Goal: Navigation & Orientation: Find specific page/section

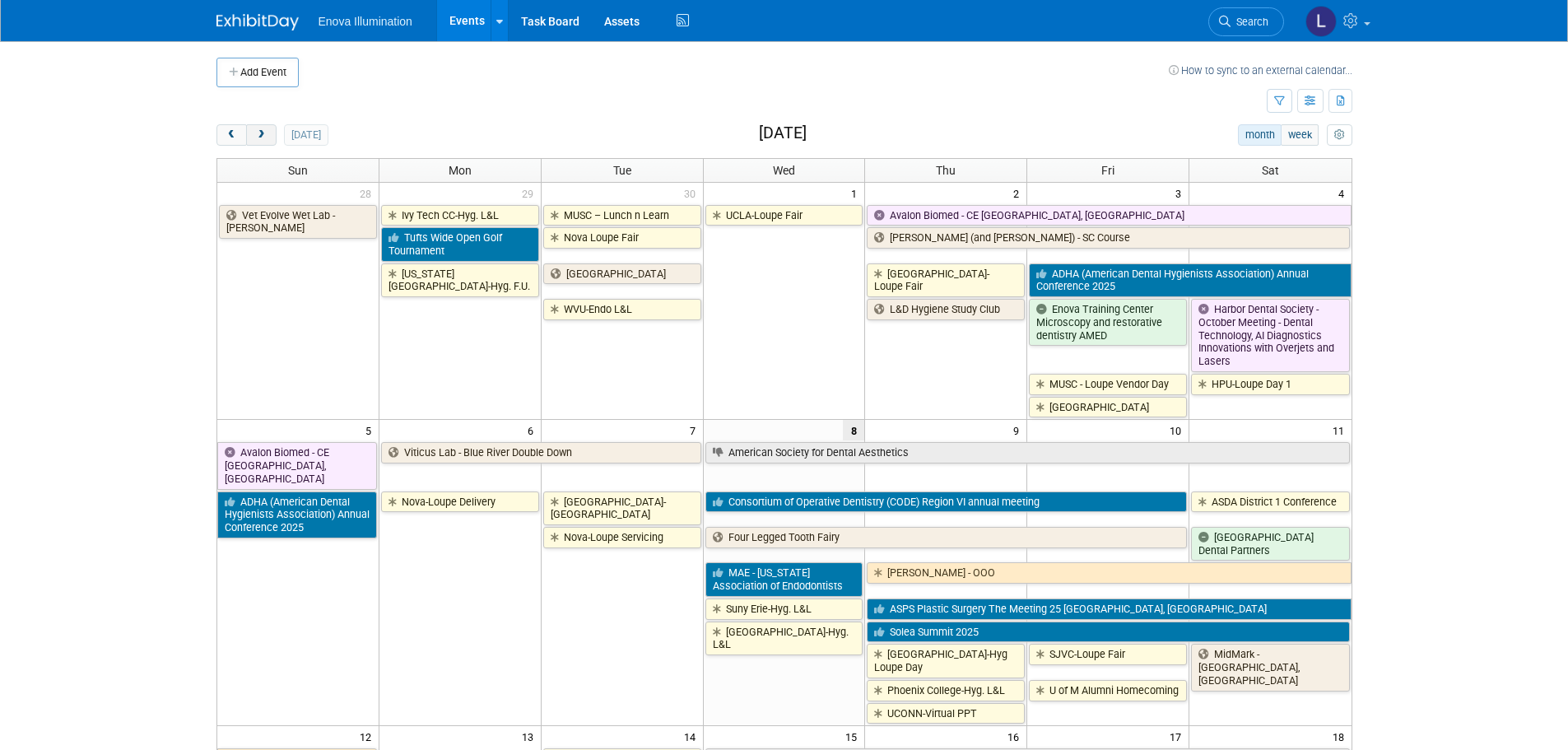
click at [267, 139] on span "next" at bounding box center [261, 135] width 13 height 11
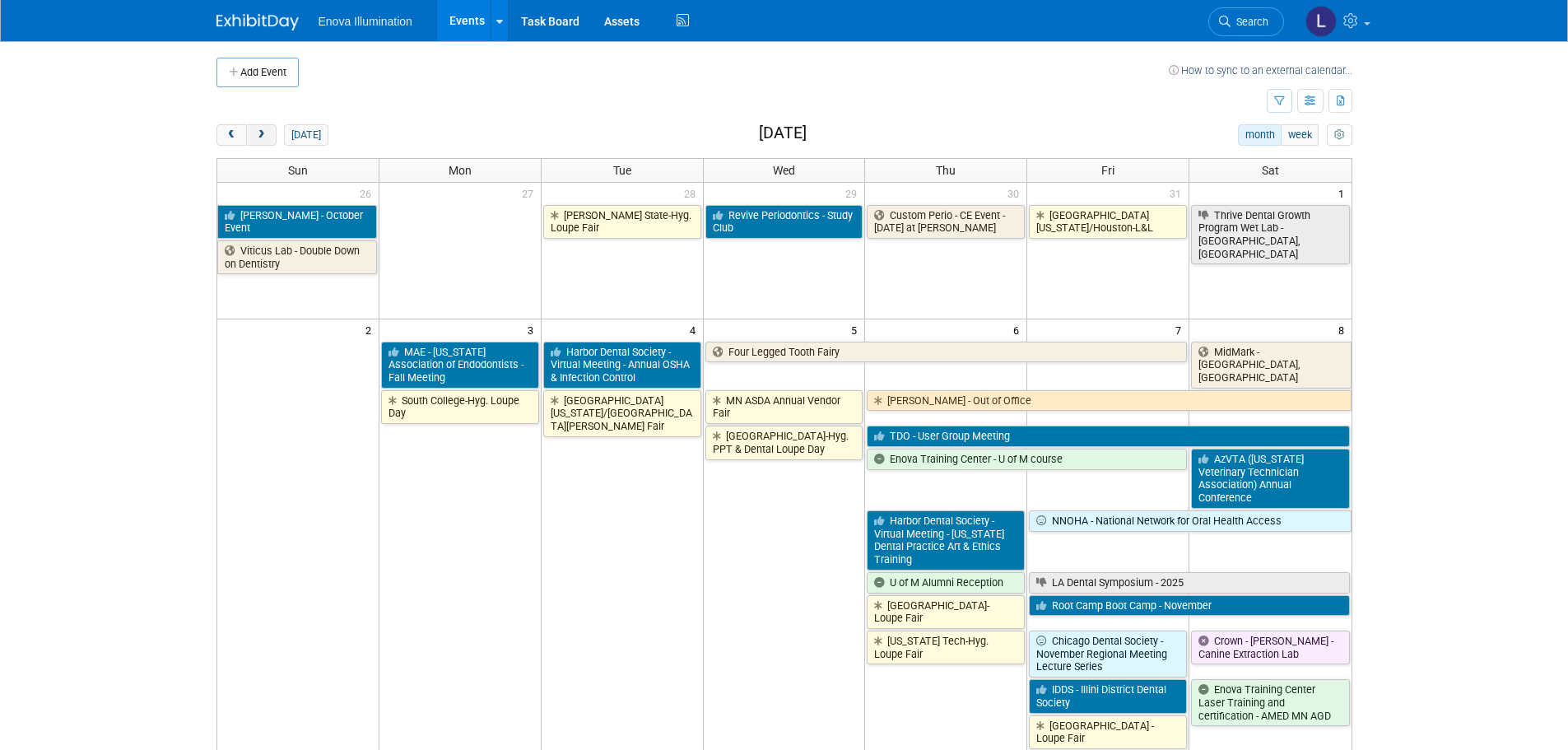
click at [267, 139] on span "next" at bounding box center [261, 135] width 13 height 11
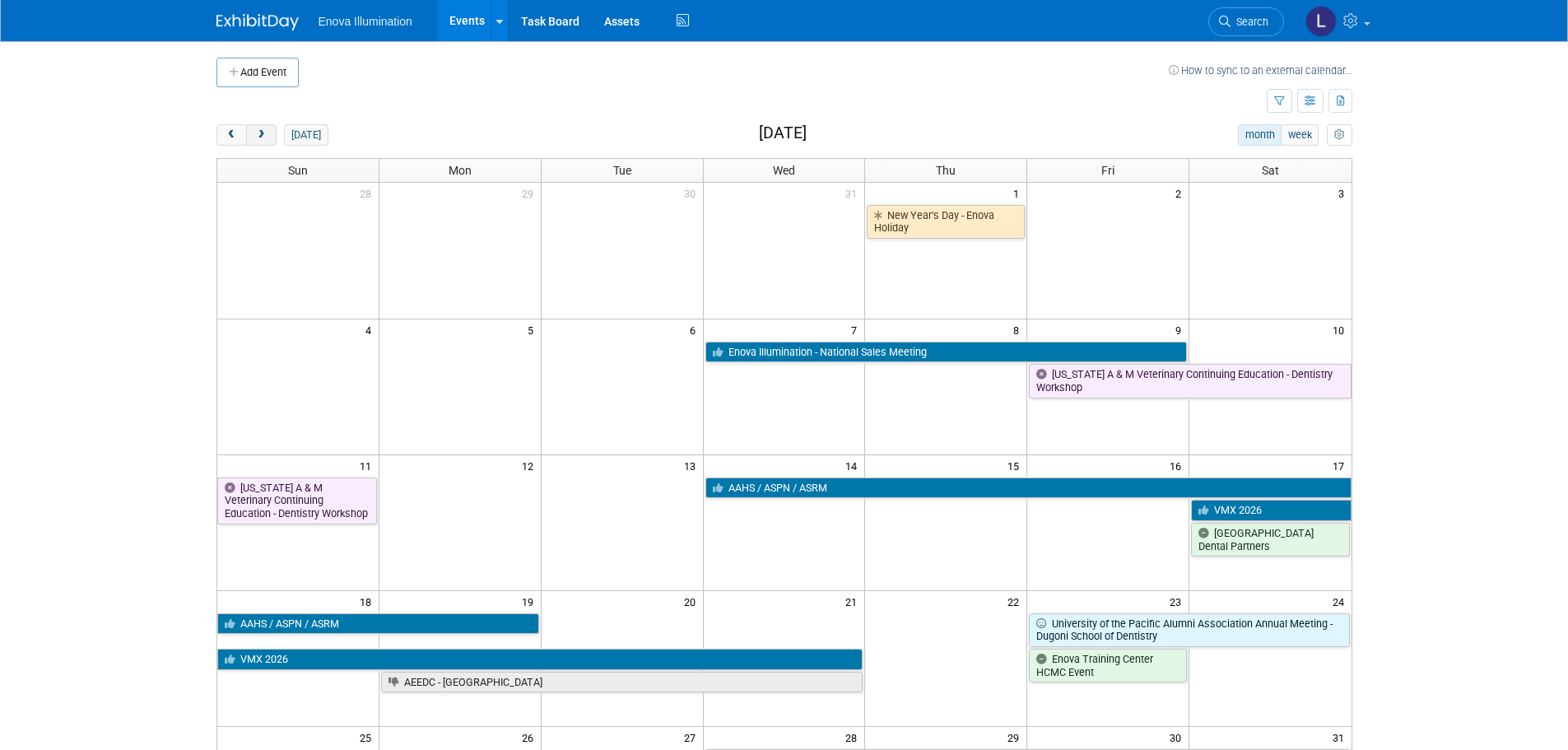
click at [267, 139] on span "next" at bounding box center [261, 135] width 13 height 11
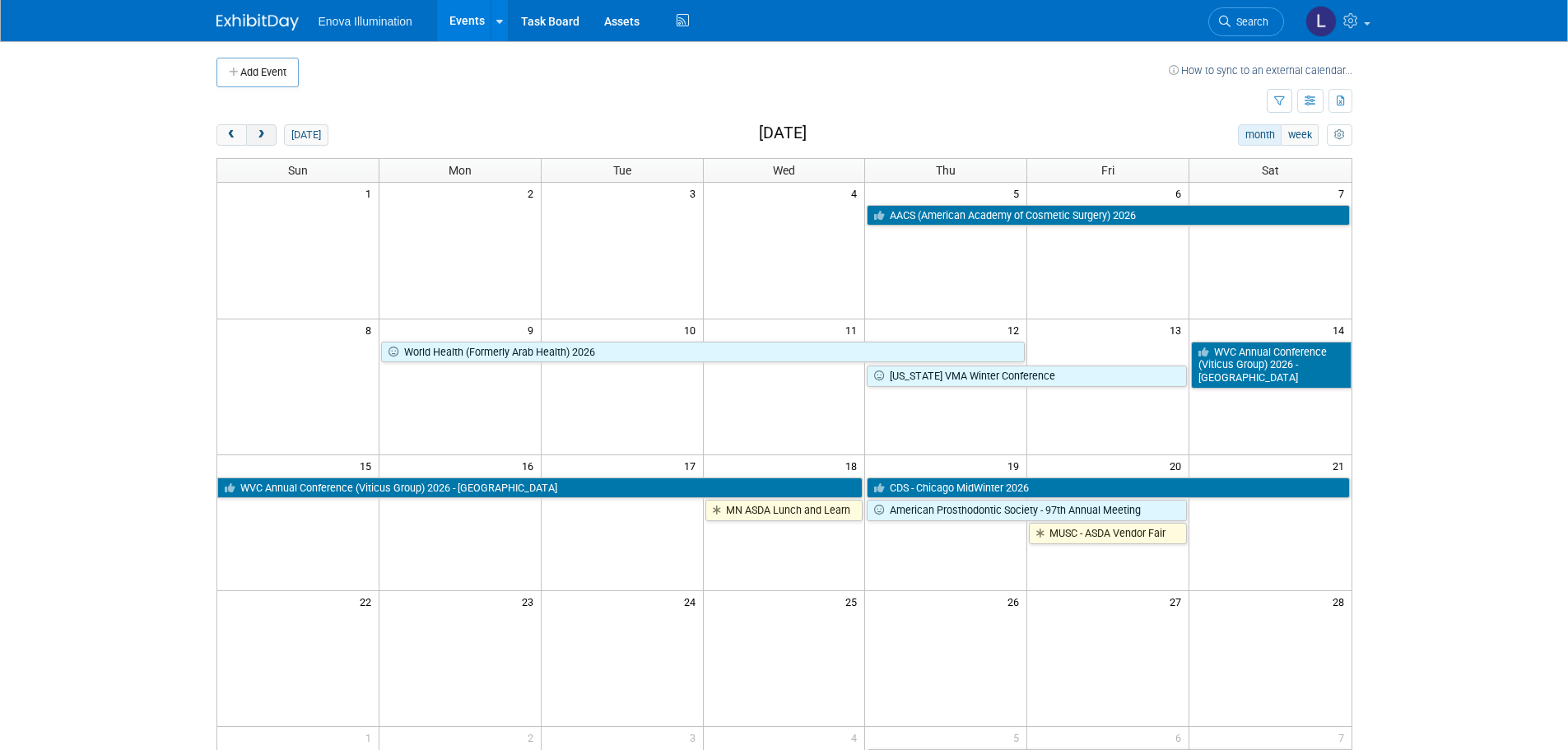
click at [267, 139] on span "next" at bounding box center [261, 135] width 13 height 11
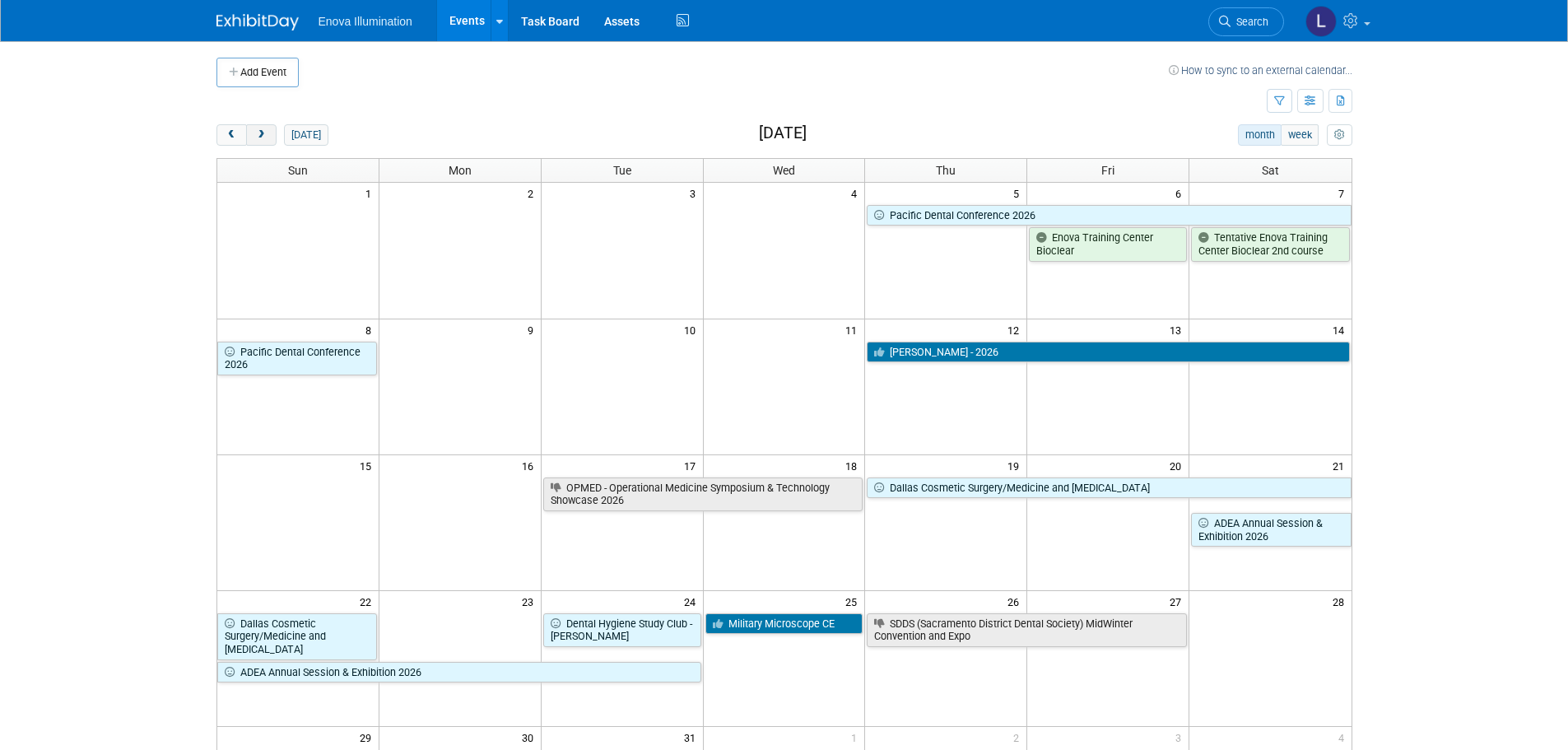
click at [267, 139] on span "next" at bounding box center [261, 135] width 13 height 11
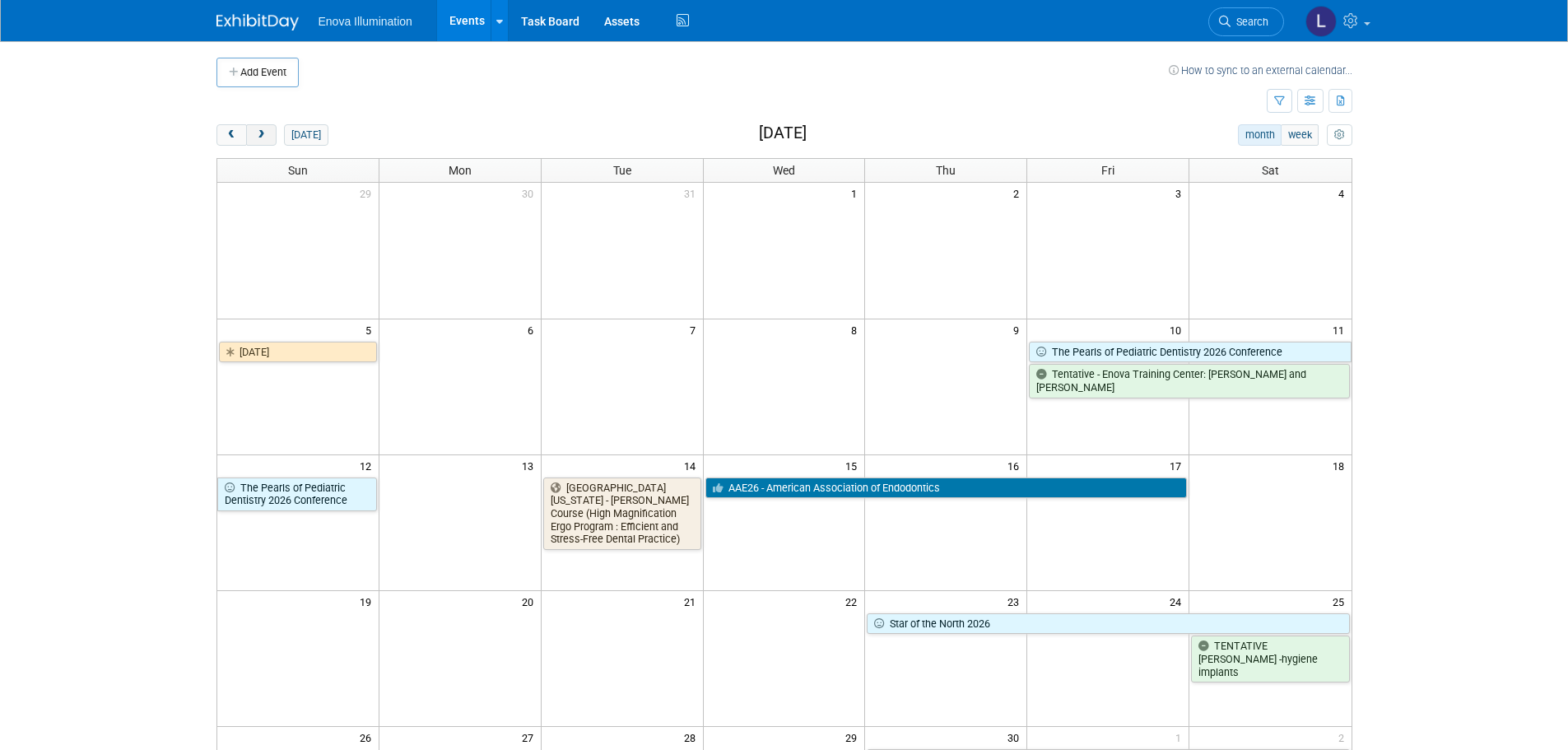
click at [267, 139] on span "next" at bounding box center [261, 135] width 13 height 11
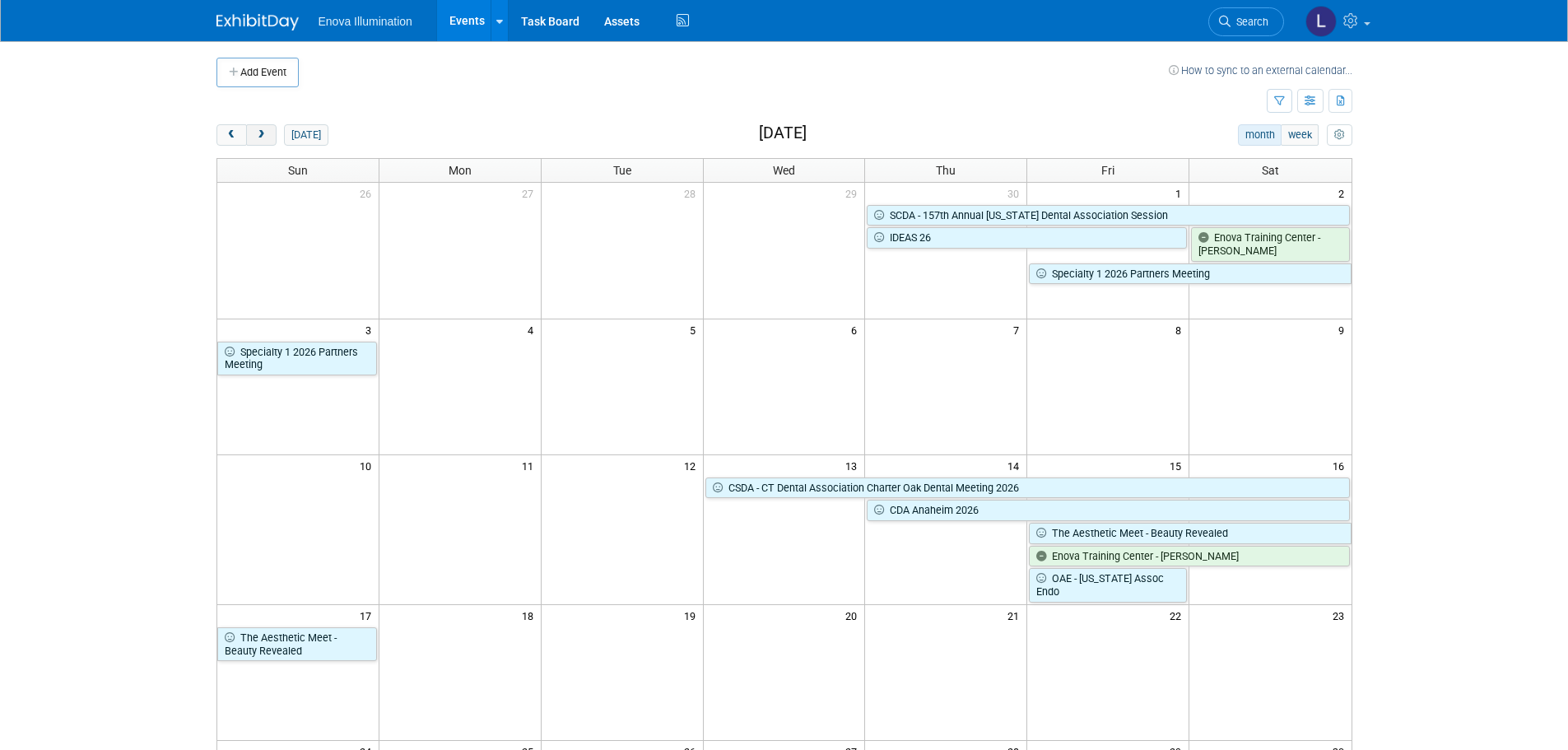
click at [267, 139] on span "next" at bounding box center [261, 135] width 13 height 11
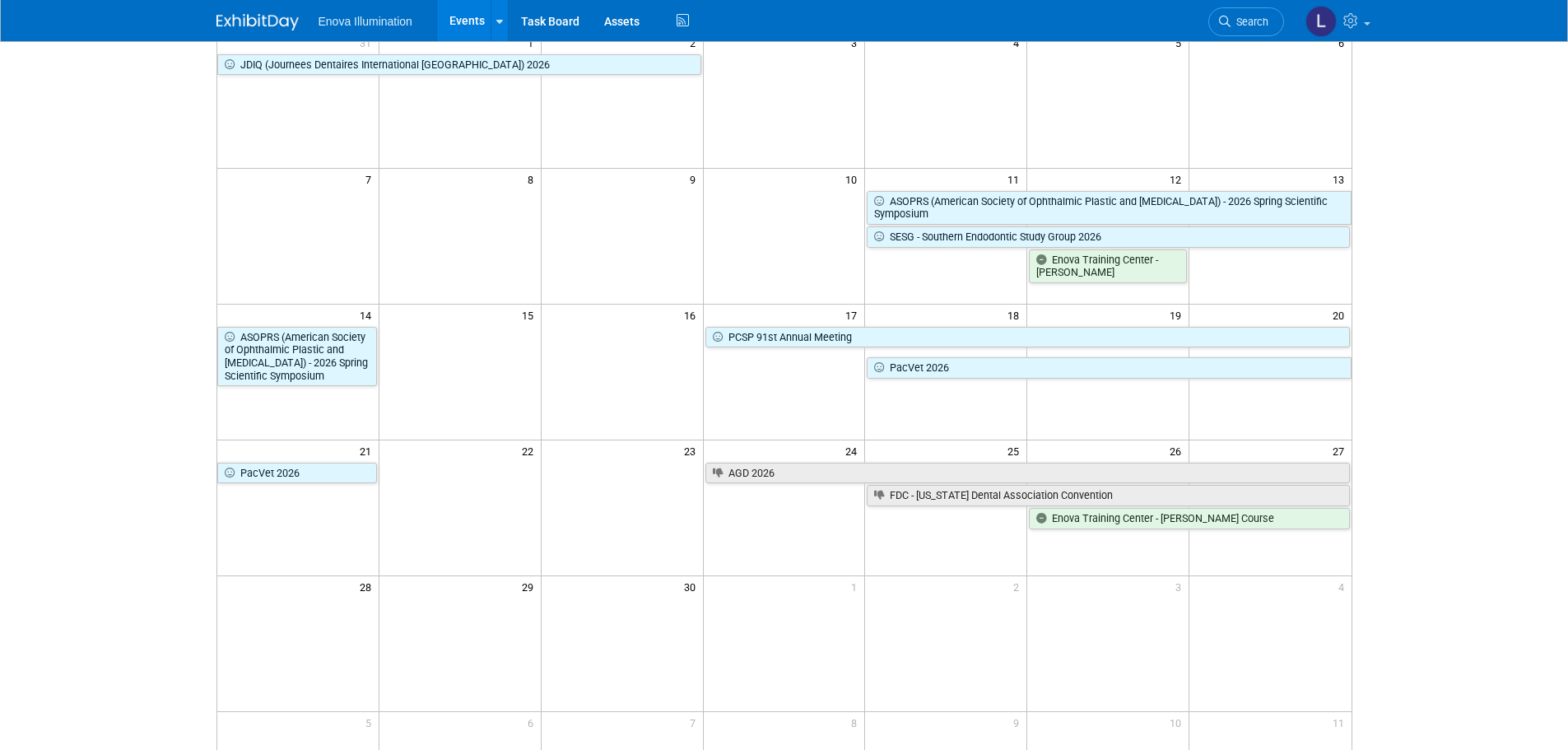
scroll to position [247, 0]
